Goal: Find specific page/section: Find specific page/section

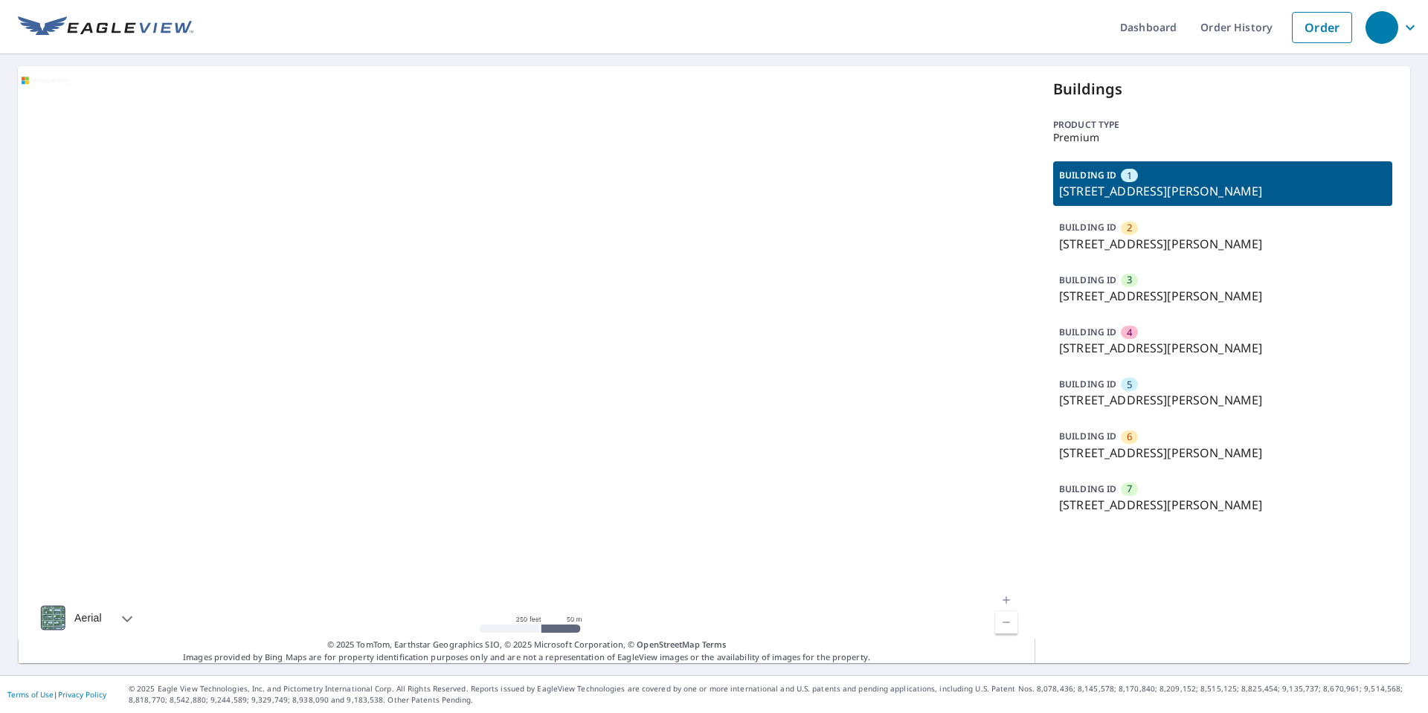
click at [1151, 288] on p "1300 Klein Ave, Venice, IL, 62090" at bounding box center [1222, 296] width 327 height 18
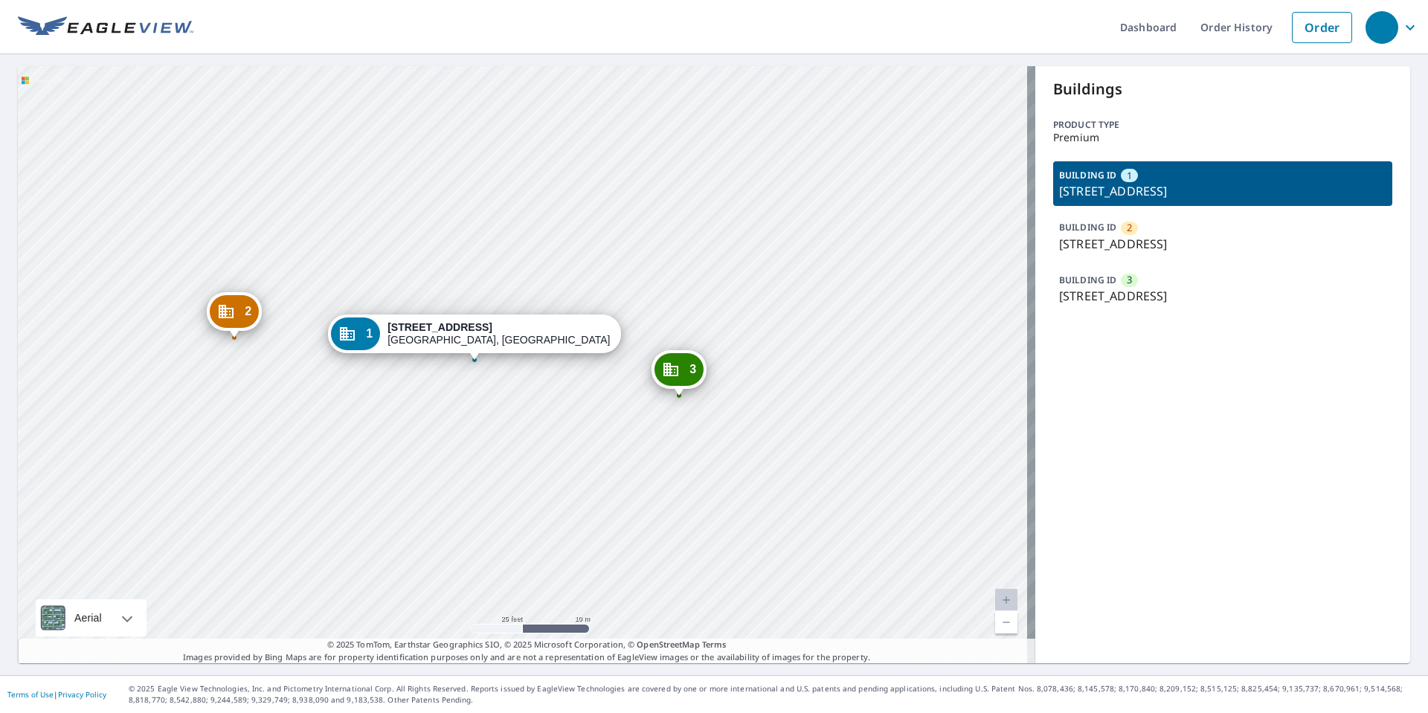
drag, startPoint x: 525, startPoint y: 446, endPoint x: 610, endPoint y: 404, distance: 94.5
click at [610, 404] on div "2 [STREET_ADDRESS] [GEOGRAPHIC_DATA][STREET_ADDRESS] 1 [STREET_ADDRESS]" at bounding box center [526, 364] width 1017 height 597
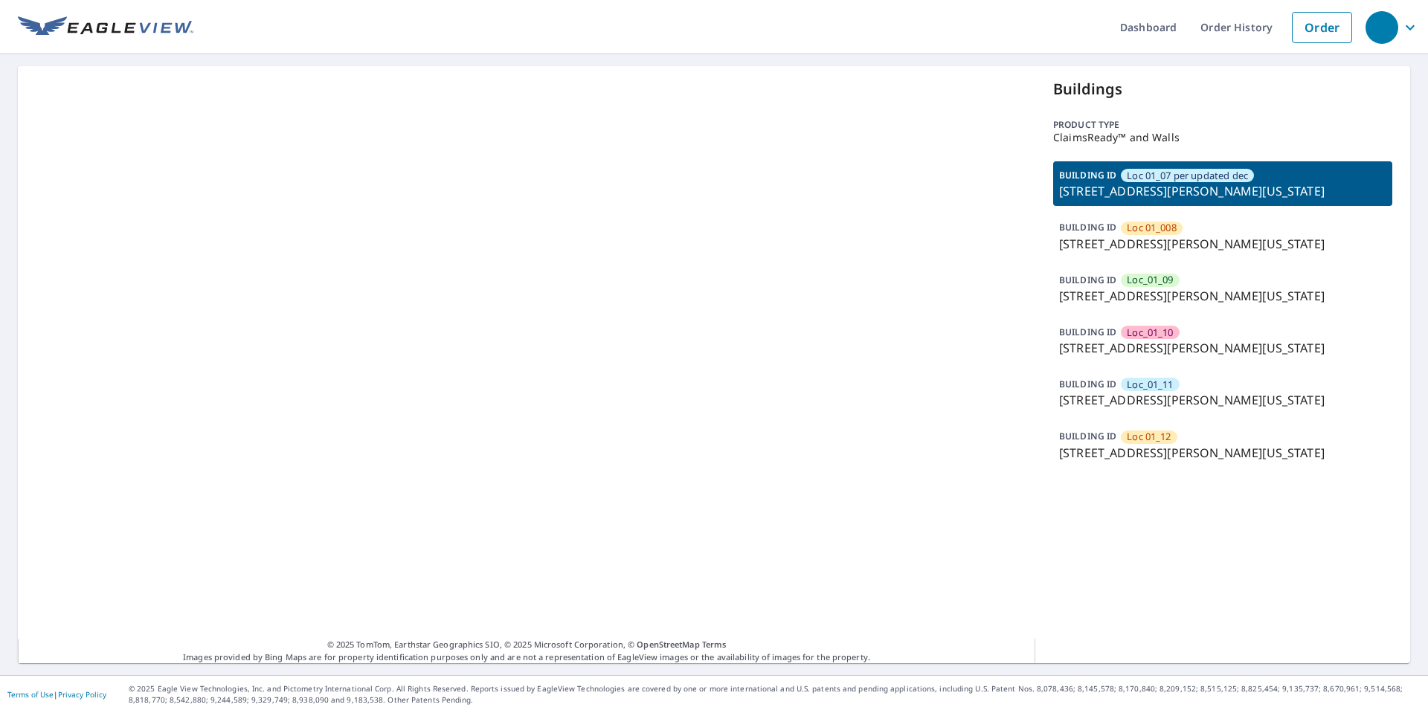
click at [1189, 275] on div "BUILDING ID Loc_01_09 869 W Moreno Ave, Colorado Springs, CO, 80905" at bounding box center [1222, 288] width 339 height 45
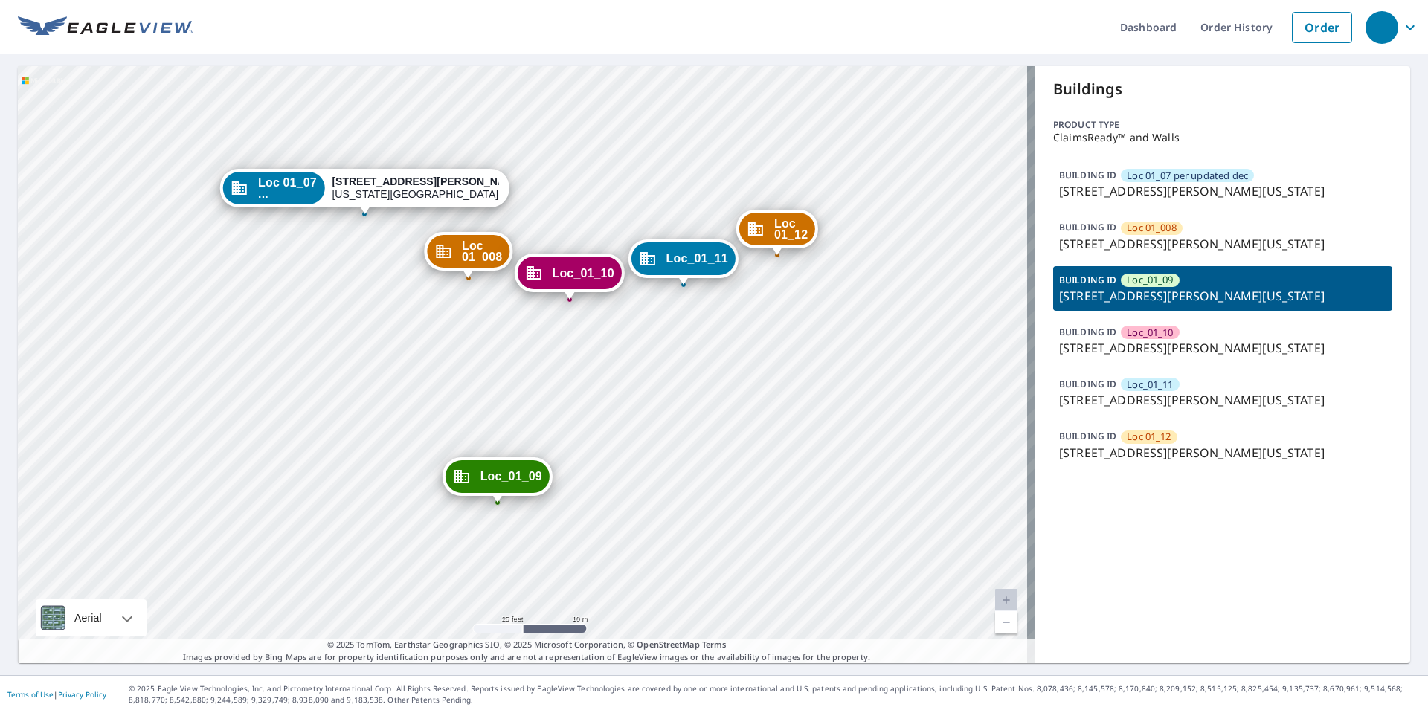
drag, startPoint x: 575, startPoint y: 447, endPoint x: 547, endPoint y: 422, distance: 37.9
click at [547, 422] on div "Loc 01_008 861 W Moreno Ave Colorado Springs, CO 80905 Loc_01_09 869 W Moreno A…" at bounding box center [526, 364] width 1017 height 597
